Goal: Find specific page/section: Find specific page/section

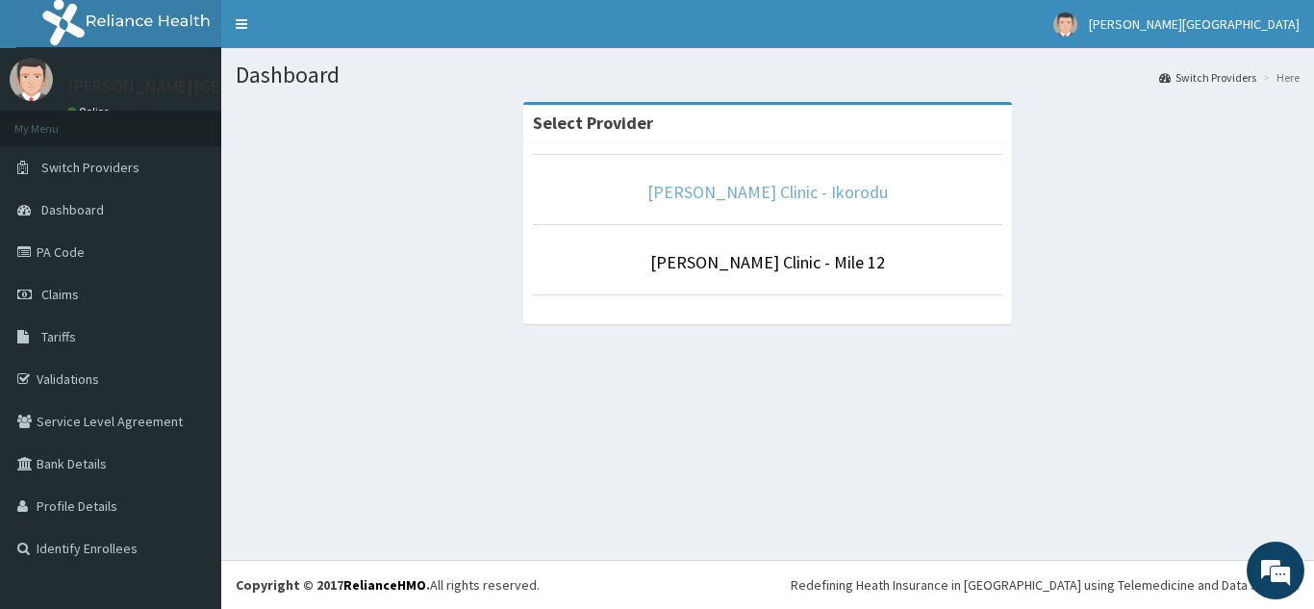
click at [782, 187] on link "[PERSON_NAME] Clinic - Ikorodu" at bounding box center [767, 192] width 240 height 22
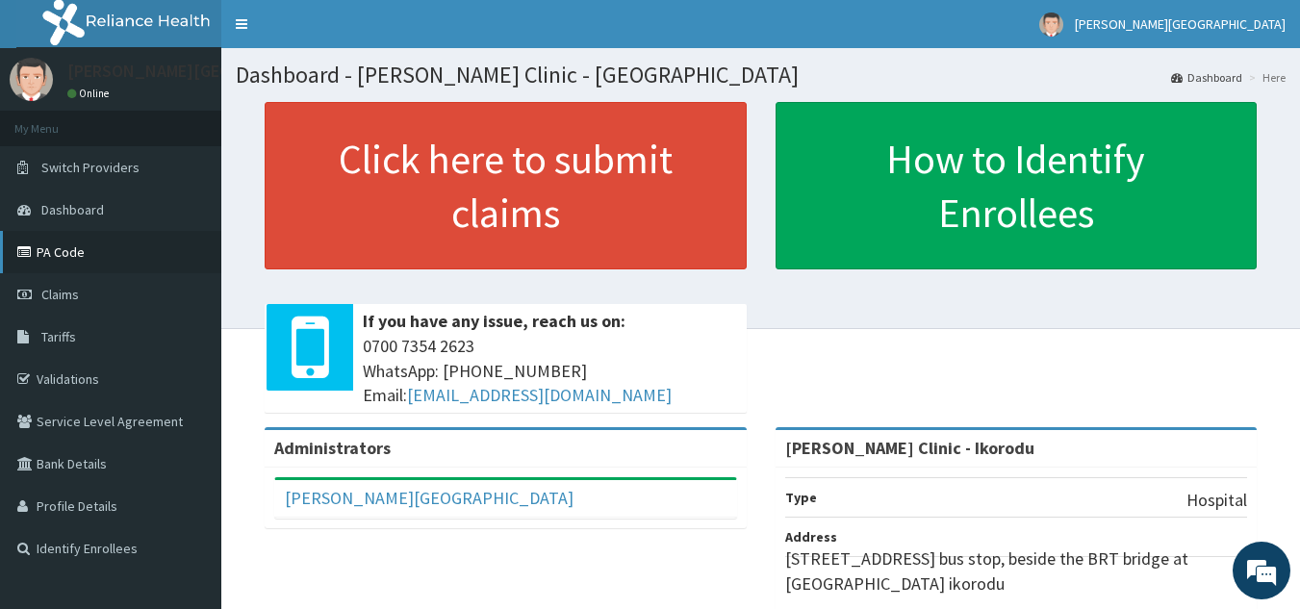
click at [86, 260] on link "PA Code" at bounding box center [110, 252] width 221 height 42
